Goal: Task Accomplishment & Management: Complete application form

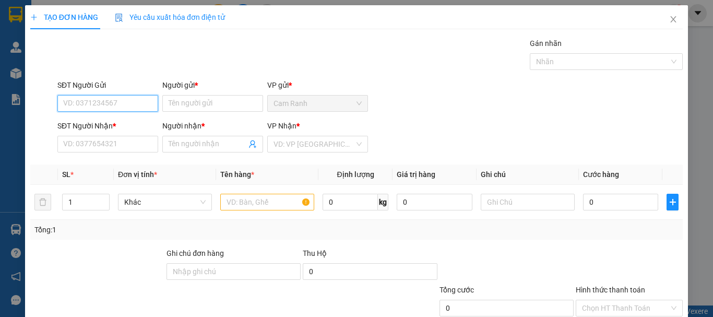
click at [134, 102] on input "SĐT Người Gửi" at bounding box center [107, 103] width 101 height 17
click at [112, 123] on div "0364517642 - minh" at bounding box center [106, 124] width 87 height 11
type input "0364517642"
type input "minh"
type input "0777022361"
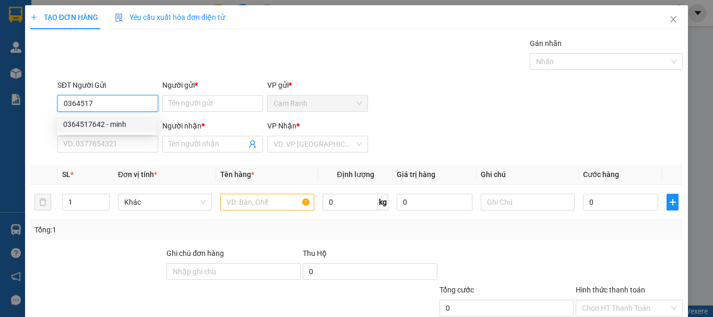
type input "chung"
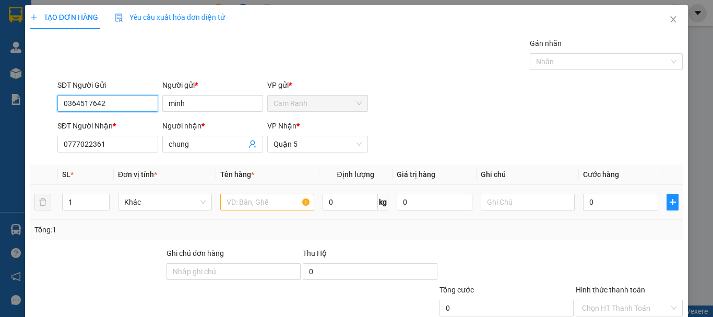
type input "0364517642"
click at [241, 206] on input "text" at bounding box center [267, 202] width 94 height 17
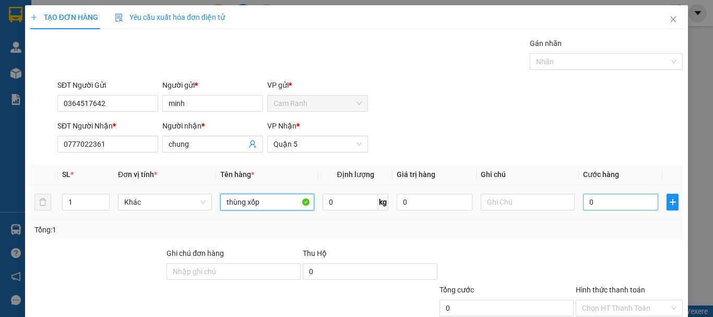
type input "thùng xốp"
click at [633, 196] on input "0" at bounding box center [620, 202] width 75 height 17
type input "6"
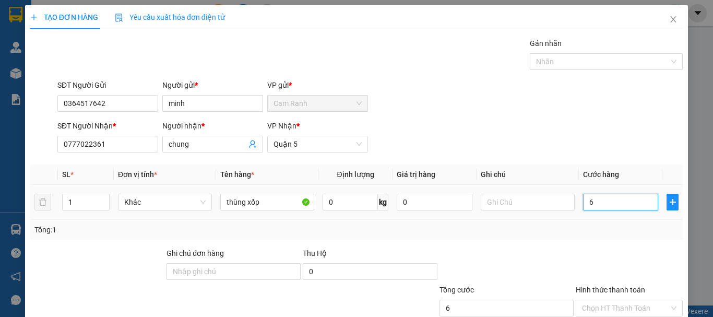
type input "60"
type input "600"
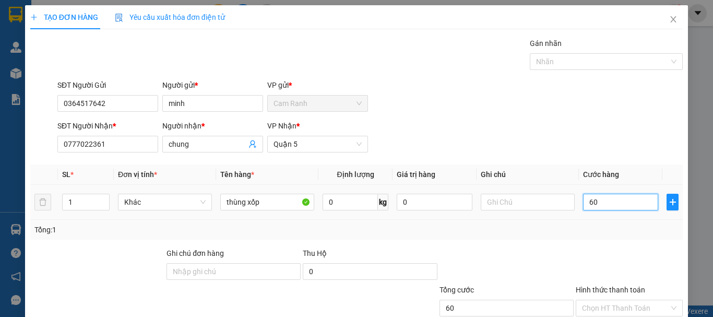
type input "600"
type input "6.000"
type input "60.000"
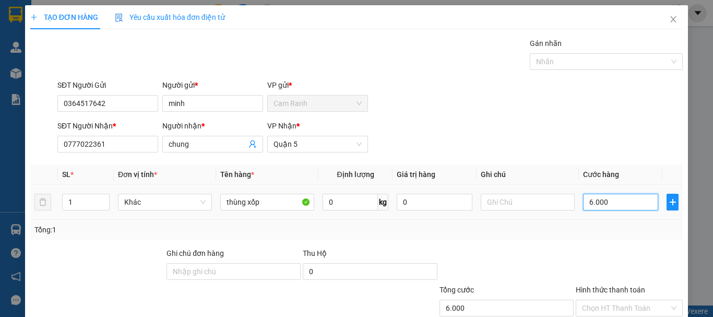
type input "60.000"
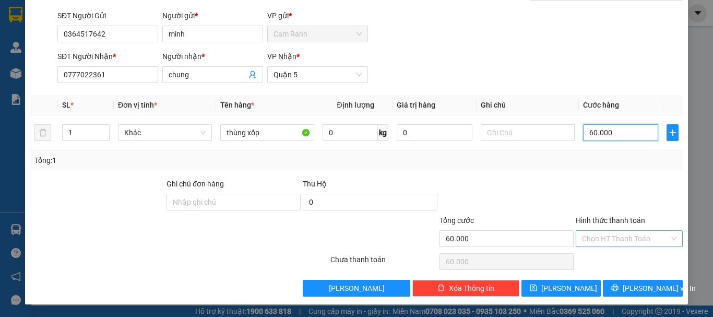
type input "60.000"
click at [621, 237] on input "Hình thức thanh toán" at bounding box center [625, 239] width 87 height 16
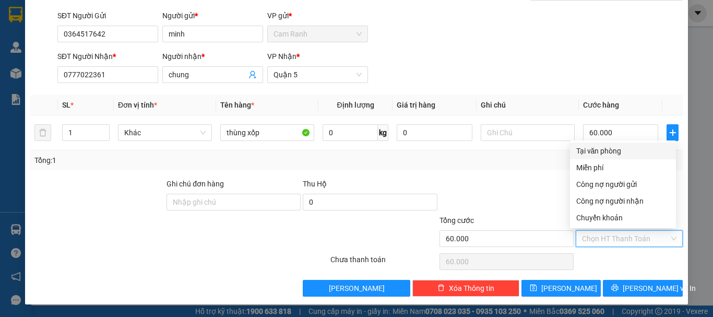
click at [598, 150] on div "Tại văn phòng" at bounding box center [622, 150] width 93 height 11
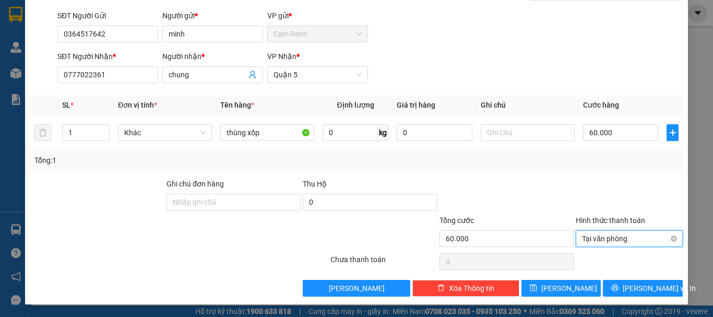
click at [620, 235] on span "Tại văn phòng" at bounding box center [629, 239] width 94 height 16
click at [541, 206] on div at bounding box center [507, 196] width 136 height 37
type input "60.000"
click at [627, 287] on span "[PERSON_NAME] và In" at bounding box center [659, 287] width 73 height 11
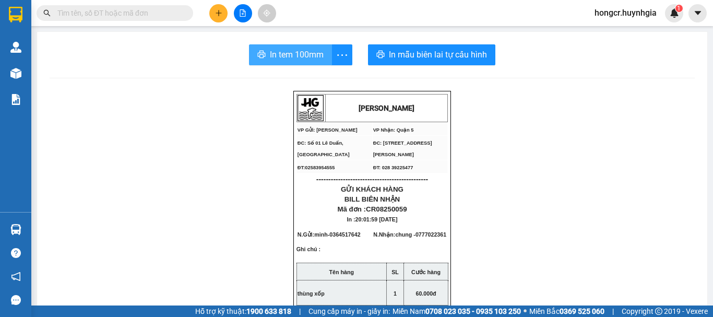
click at [291, 54] on span "In tem 100mm" at bounding box center [297, 54] width 54 height 13
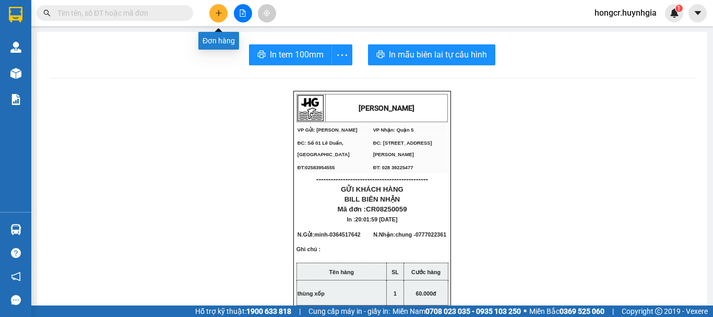
click at [225, 15] on button at bounding box center [218, 13] width 18 height 18
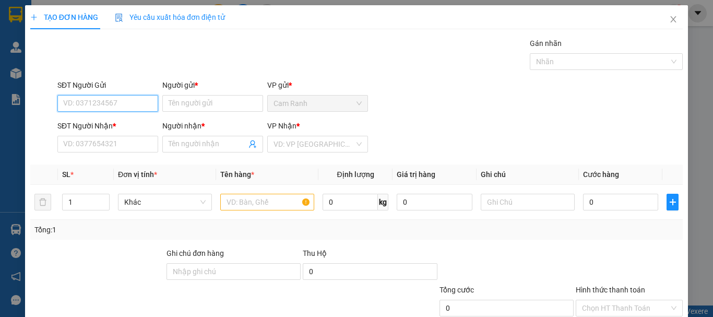
click at [93, 102] on input "SĐT Người Gửi" at bounding box center [107, 103] width 101 height 17
type input "0369154054"
click at [94, 119] on div "0369154054 - sương" at bounding box center [106, 124] width 87 height 11
type input "sương"
type input "0363608679"
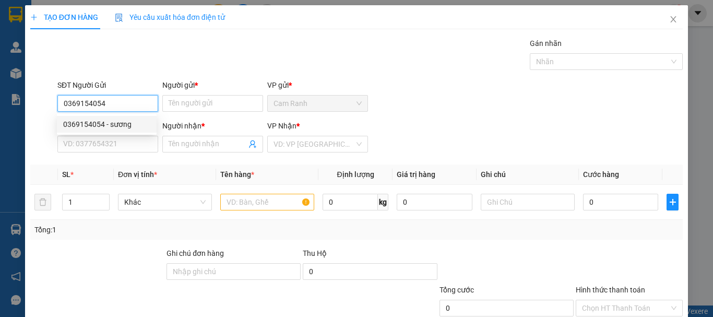
type input "thu ba"
type input "0369154054"
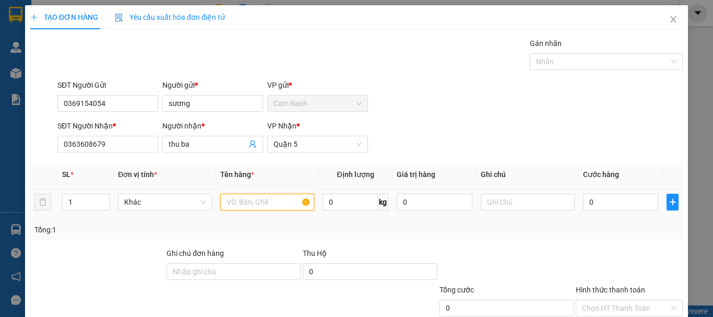
click at [240, 201] on input "text" at bounding box center [267, 202] width 94 height 17
type input "thùng"
click at [621, 200] on input "0" at bounding box center [620, 202] width 75 height 17
type input "7"
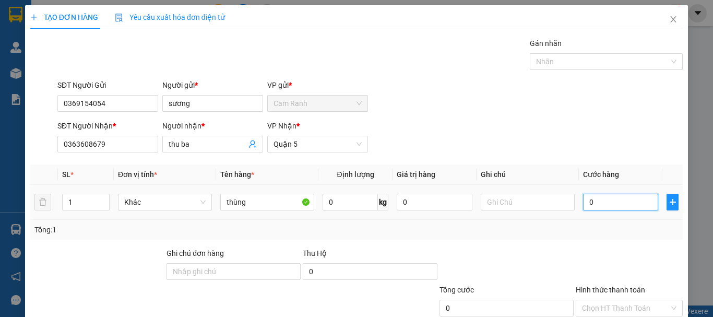
type input "7"
type input "70"
type input "700"
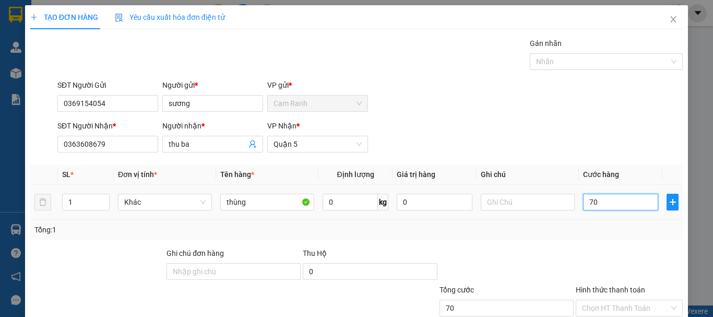
type input "700"
type input "7.000"
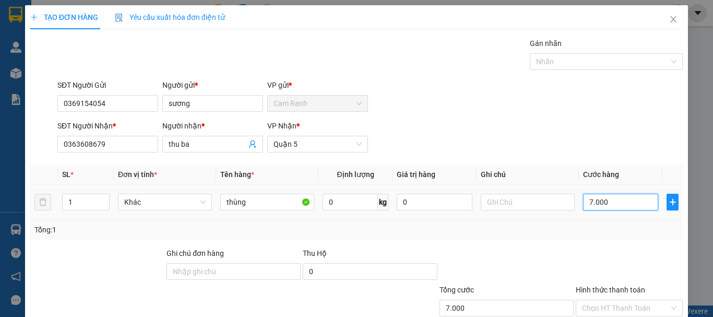
type input "70.000"
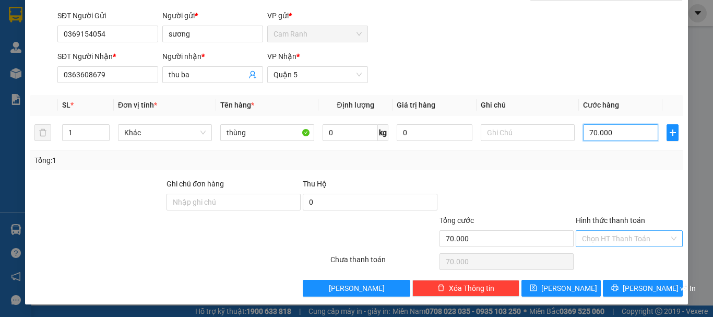
type input "70.000"
click at [608, 237] on input "Hình thức thanh toán" at bounding box center [625, 239] width 87 height 16
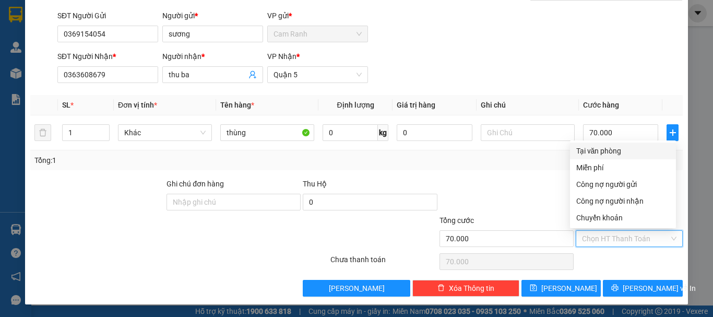
click at [610, 150] on div "Tại văn phòng" at bounding box center [622, 150] width 93 height 11
type input "0"
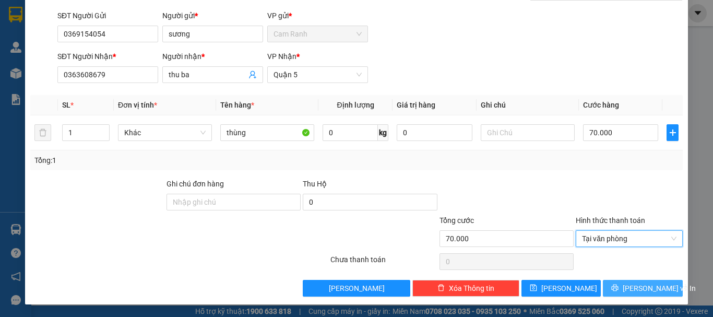
click at [625, 283] on button "[PERSON_NAME] và In" at bounding box center [643, 288] width 80 height 17
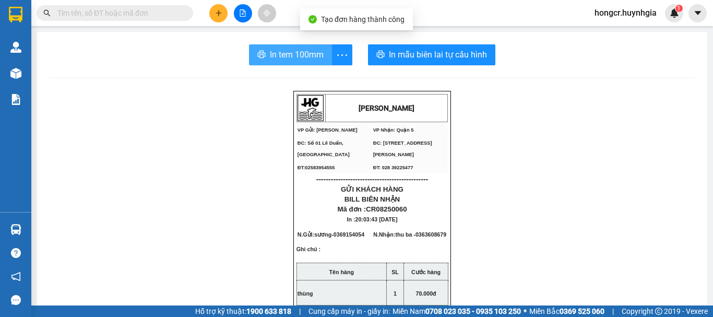
click at [308, 54] on span "In tem 100mm" at bounding box center [297, 54] width 54 height 13
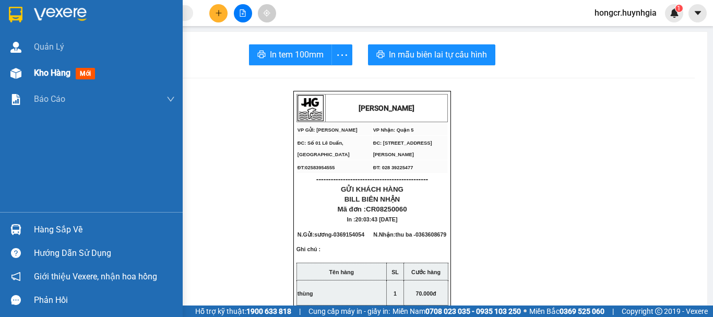
click at [43, 73] on span "Kho hàng" at bounding box center [52, 73] width 37 height 10
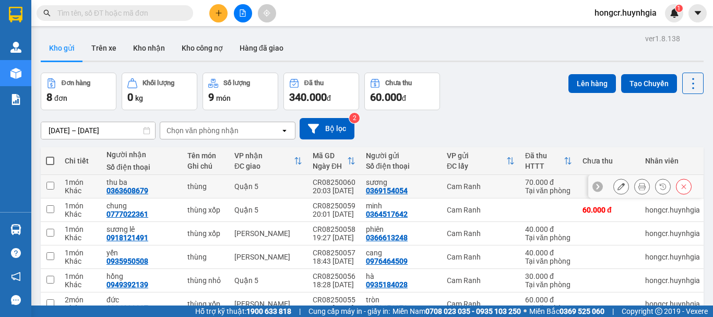
click at [50, 182] on input "checkbox" at bounding box center [50, 186] width 8 height 8
checkbox input "true"
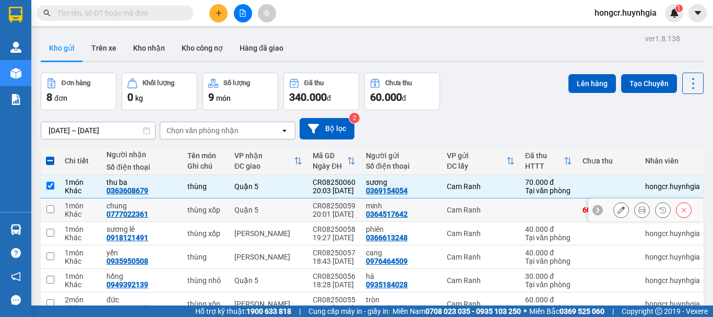
click at [46, 207] on input "checkbox" at bounding box center [50, 209] width 8 height 8
checkbox input "true"
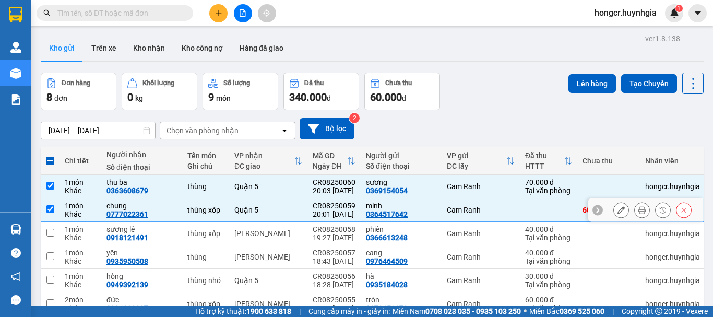
scroll to position [52, 0]
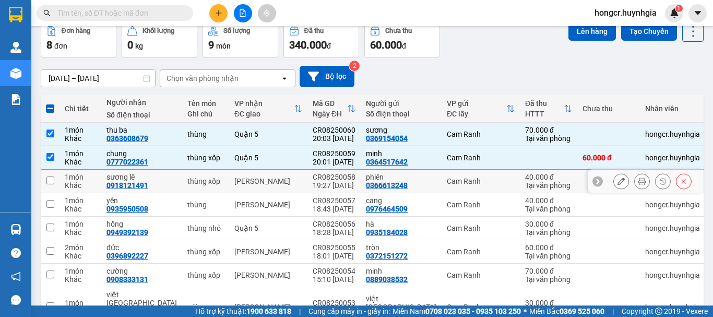
click at [50, 183] on input "checkbox" at bounding box center [50, 180] width 8 height 8
checkbox input "true"
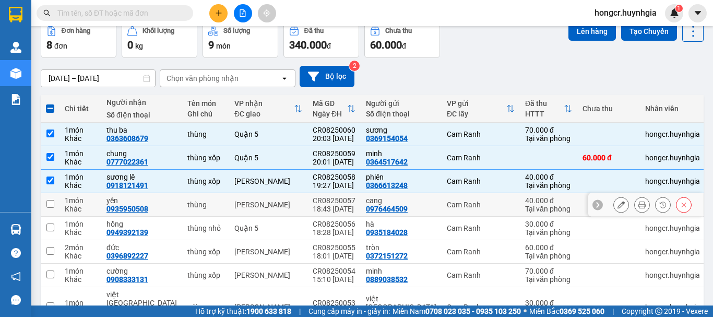
click at [54, 204] on input "checkbox" at bounding box center [50, 204] width 8 height 8
checkbox input "true"
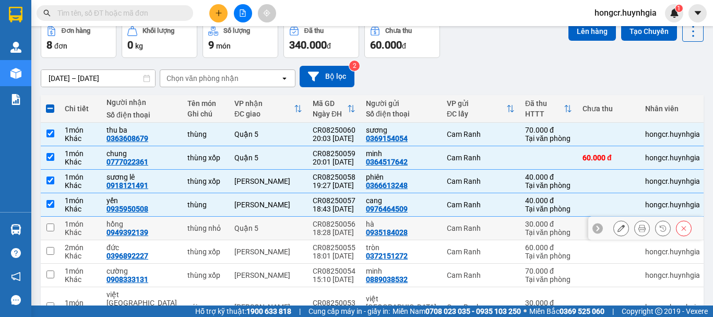
click at [49, 230] on input "checkbox" at bounding box center [50, 227] width 8 height 8
checkbox input "true"
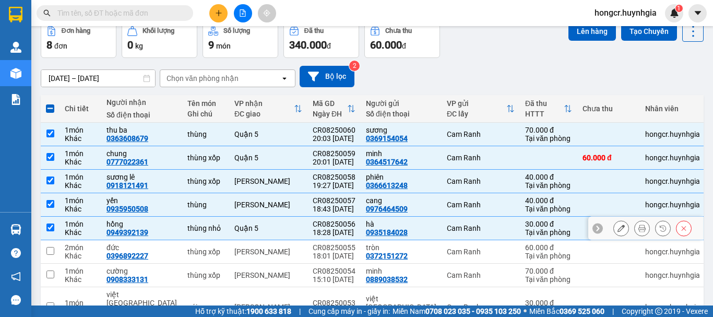
scroll to position [104, 0]
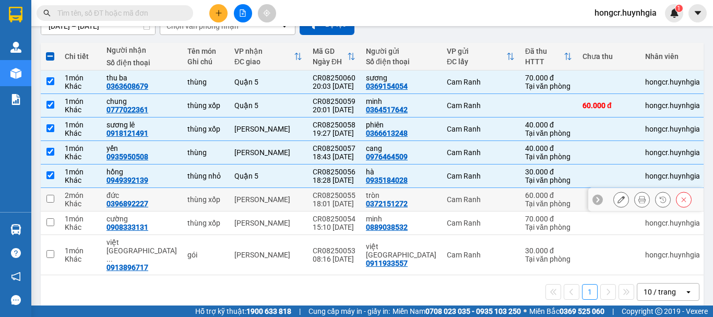
click at [49, 200] on input "checkbox" at bounding box center [50, 199] width 8 height 8
checkbox input "true"
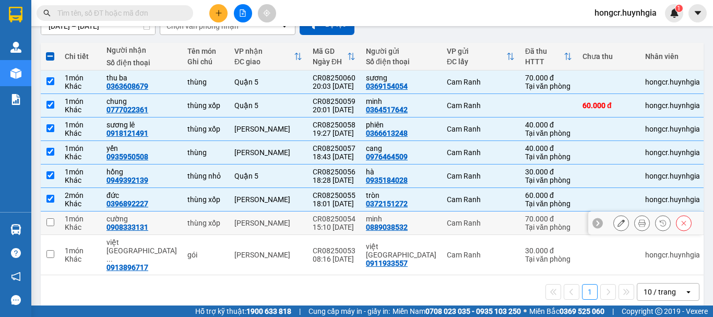
click at [49, 221] on input "checkbox" at bounding box center [50, 222] width 8 height 8
checkbox input "true"
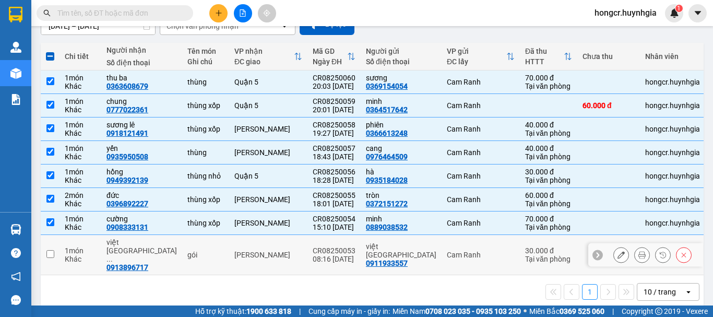
click at [51, 250] on input "checkbox" at bounding box center [50, 254] width 8 height 8
checkbox input "true"
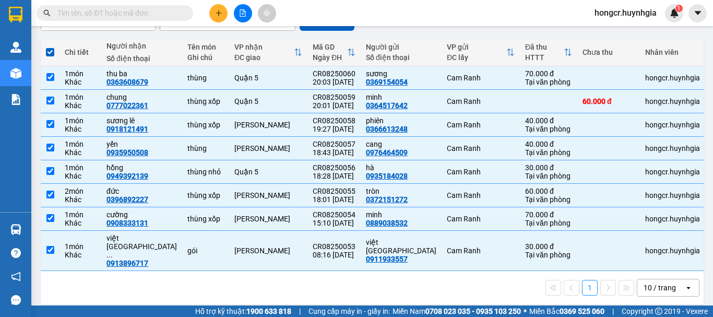
scroll to position [0, 0]
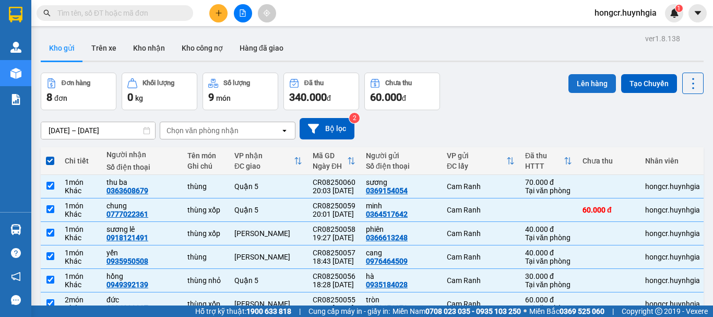
click at [581, 82] on button "Lên hàng" at bounding box center [593, 83] width 48 height 19
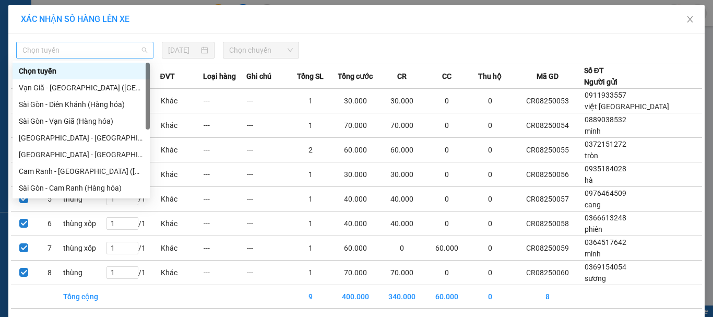
click at [55, 52] on span "Chọn tuyến" at bounding box center [84, 50] width 125 height 16
click at [48, 171] on div "Cam Ranh - [GEOGRAPHIC_DATA] ([GEOGRAPHIC_DATA])" at bounding box center [81, 171] width 125 height 11
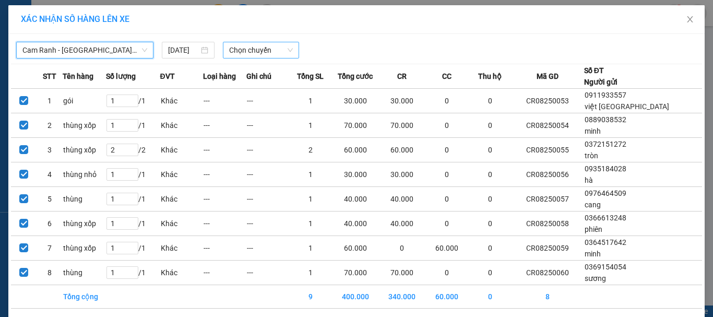
click at [246, 51] on span "Chọn chuyến" at bounding box center [261, 50] width 64 height 16
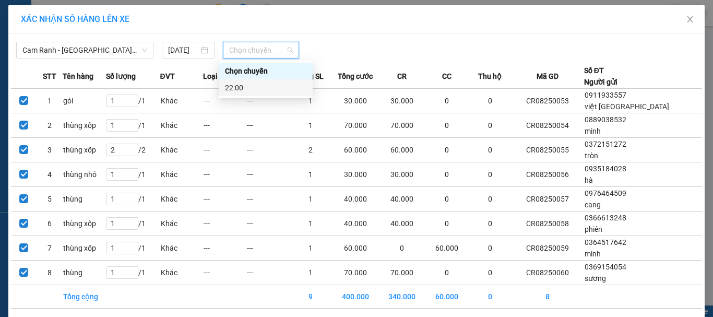
click at [250, 89] on div "22:00" at bounding box center [265, 87] width 81 height 11
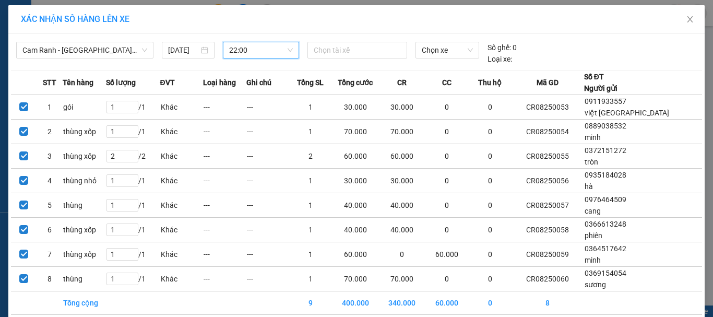
scroll to position [45, 0]
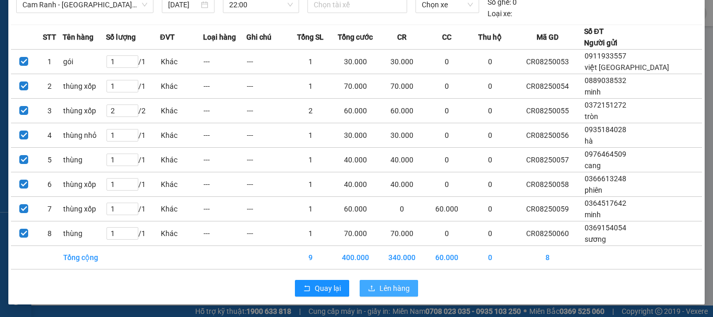
click at [383, 290] on span "Lên hàng" at bounding box center [395, 287] width 30 height 11
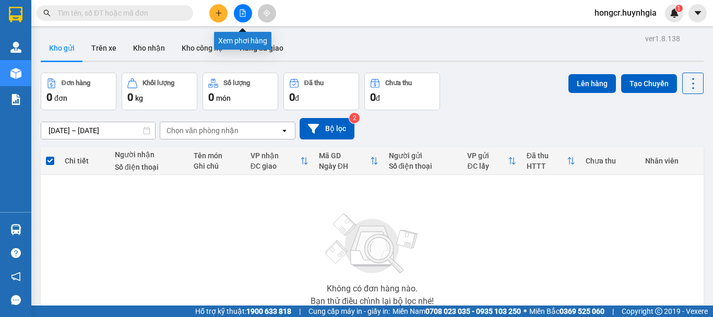
click at [243, 14] on icon "file-add" at bounding box center [243, 12] width 6 height 7
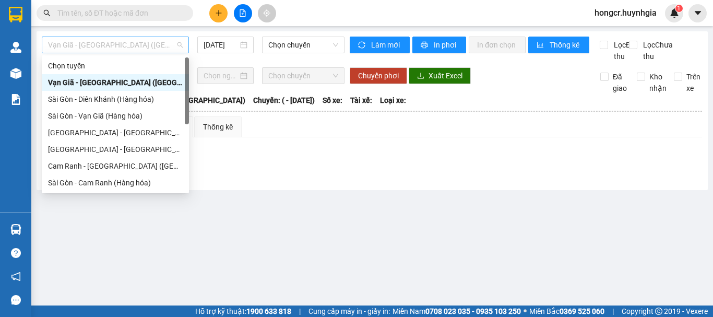
click at [75, 41] on span "Vạn Giã - [GEOGRAPHIC_DATA] ([GEOGRAPHIC_DATA])" at bounding box center [115, 45] width 135 height 16
click at [76, 164] on div "Cam Ranh - [GEOGRAPHIC_DATA] ([GEOGRAPHIC_DATA])" at bounding box center [115, 165] width 135 height 11
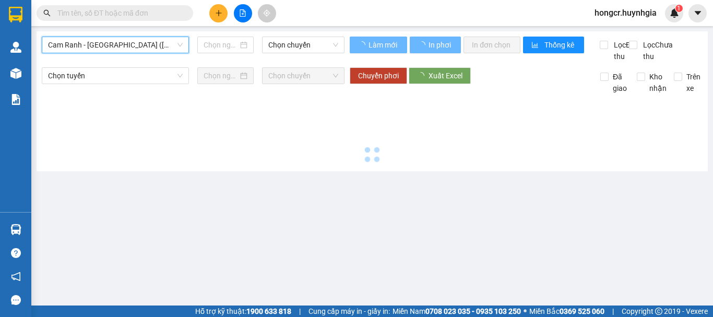
type input "[DATE]"
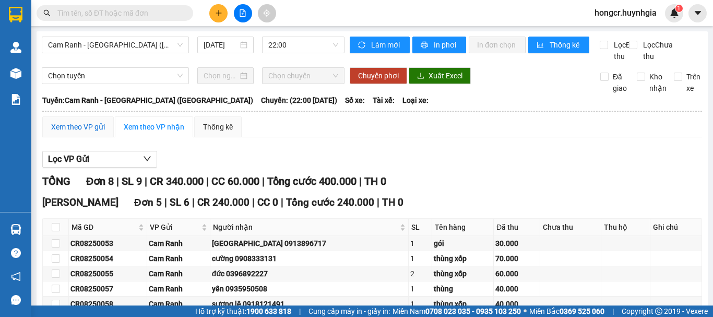
click at [77, 133] on div "Xem theo VP gửi" at bounding box center [78, 126] width 54 height 11
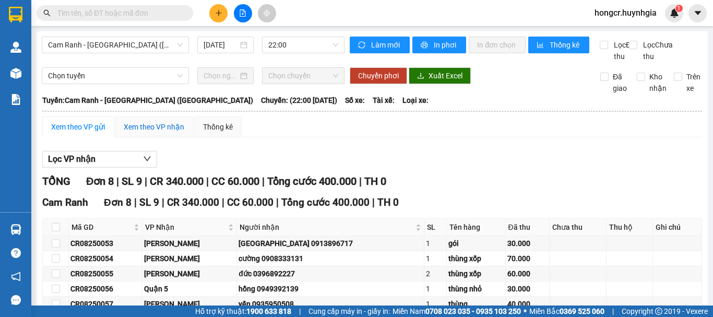
click at [147, 133] on div "Xem theo VP nhận" at bounding box center [154, 126] width 61 height 11
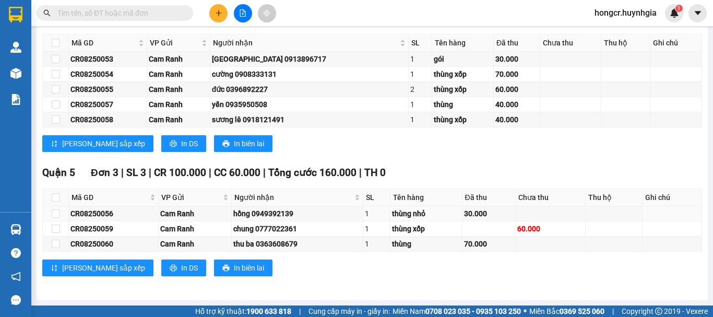
scroll to position [39, 0]
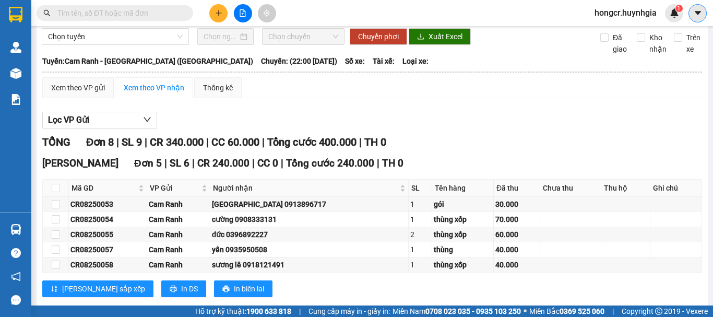
click at [692, 15] on button at bounding box center [698, 13] width 18 height 18
click at [599, 114] on div "Xem theo VP gửi Xem theo VP nhận Thống kê Lọc VP nhận TỔNG Đơn 8 | SL 9 | CR 34…" at bounding box center [372, 255] width 660 height 357
click at [614, 9] on span "hongcr.huynhgia" at bounding box center [625, 12] width 79 height 13
click at [609, 31] on span "Đăng xuất" at bounding box center [630, 32] width 57 height 11
